Goal: Browse casually: Explore the website without a specific task or goal

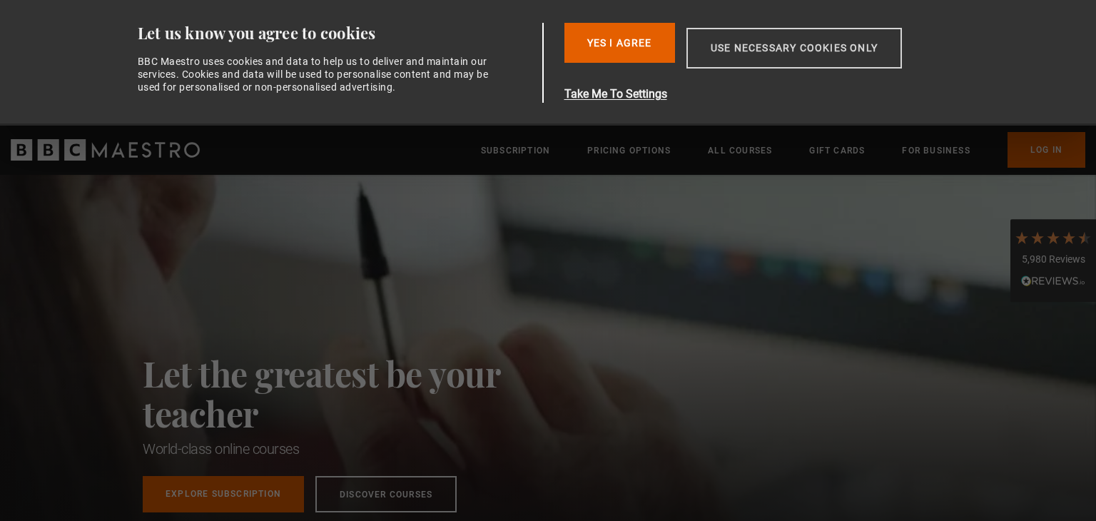
click at [734, 55] on button "Use necessary cookies only" at bounding box center [795, 48] width 216 height 41
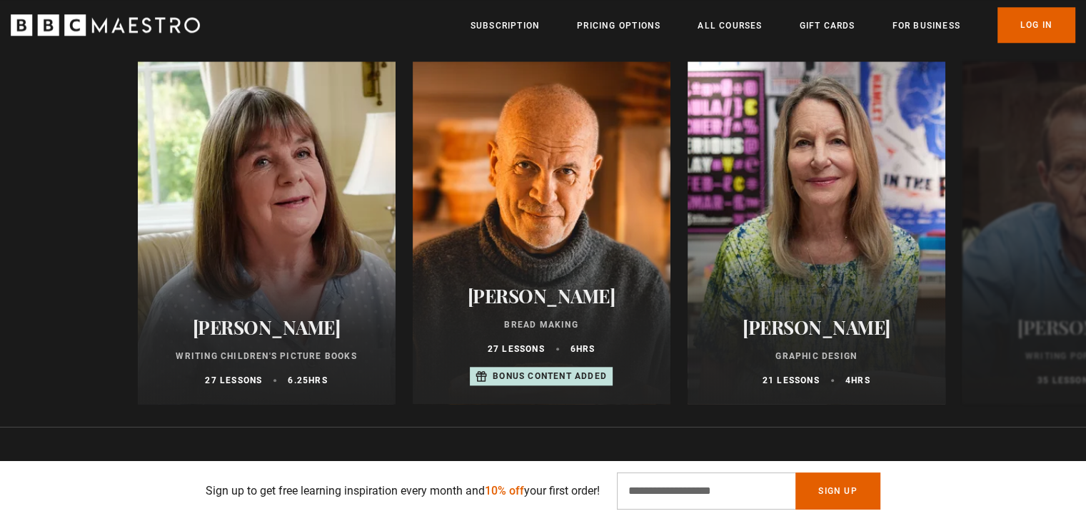
scroll to position [0, 551]
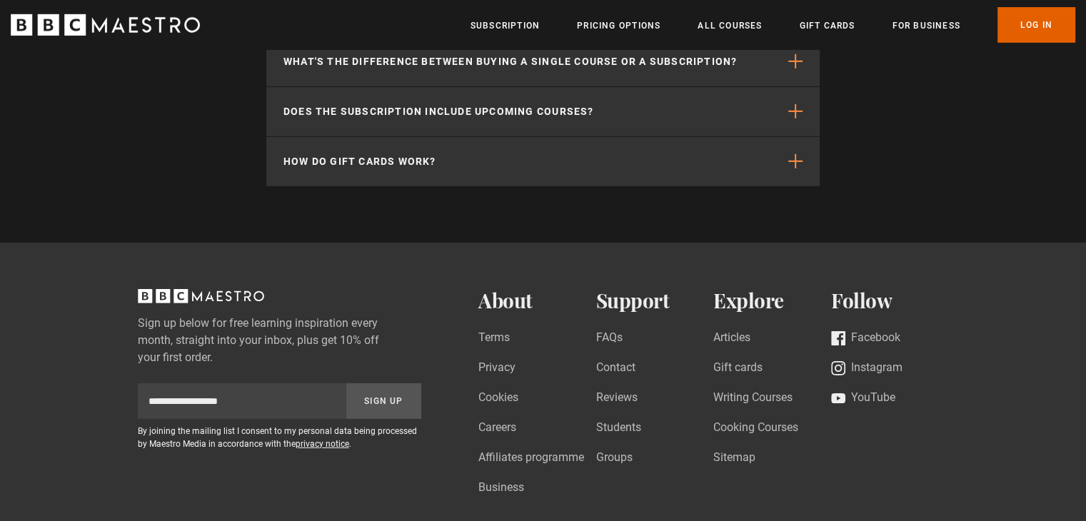
scroll to position [0, 560]
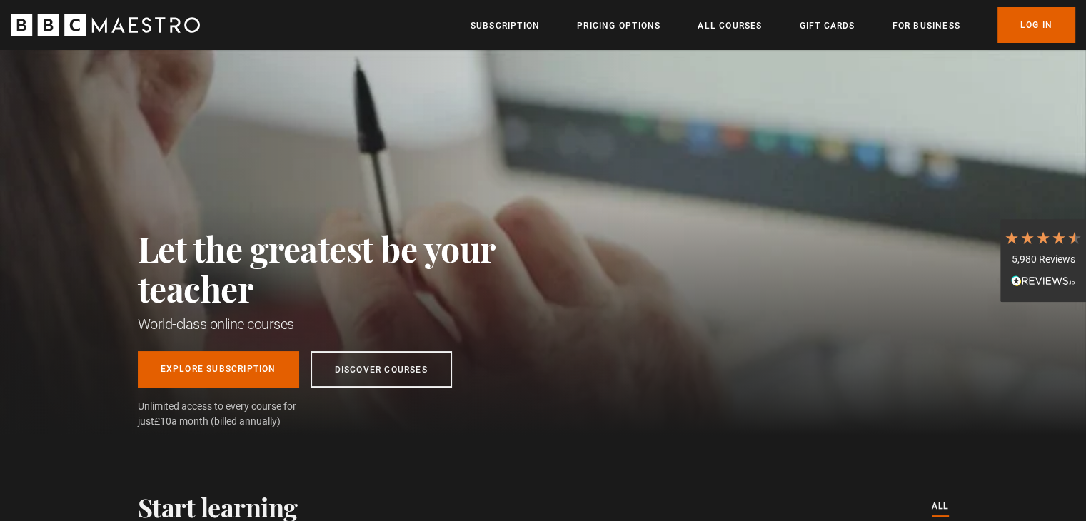
scroll to position [0, 560]
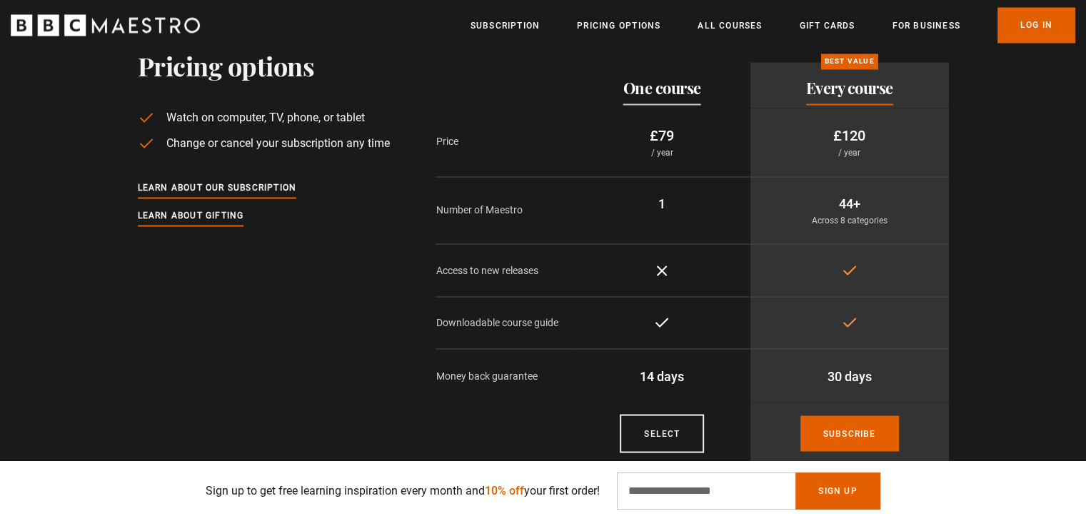
scroll to position [0, 186]
